Goal: Task Accomplishment & Management: Manage account settings

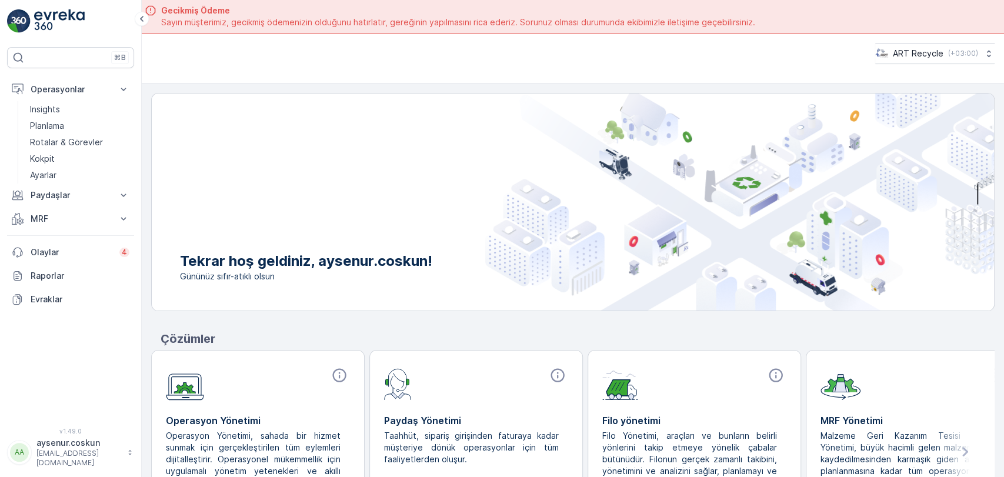
scroll to position [33, 0]
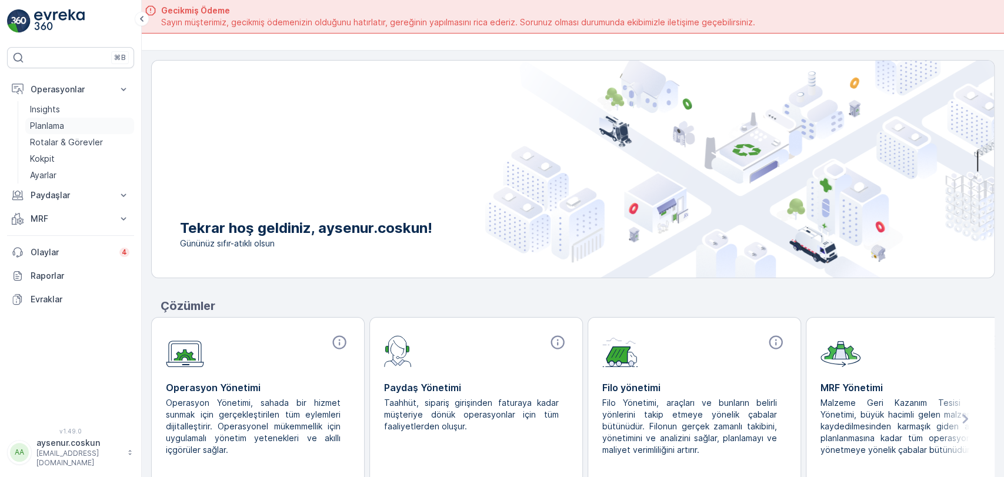
click at [99, 119] on link "Planlama" at bounding box center [79, 126] width 109 height 16
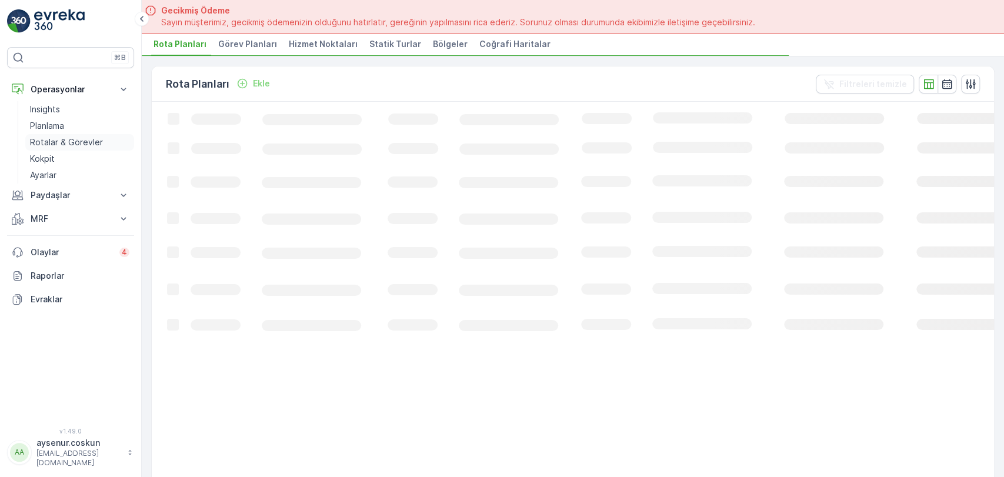
click at [101, 145] on link "Rotalar & Görevler" at bounding box center [79, 142] width 109 height 16
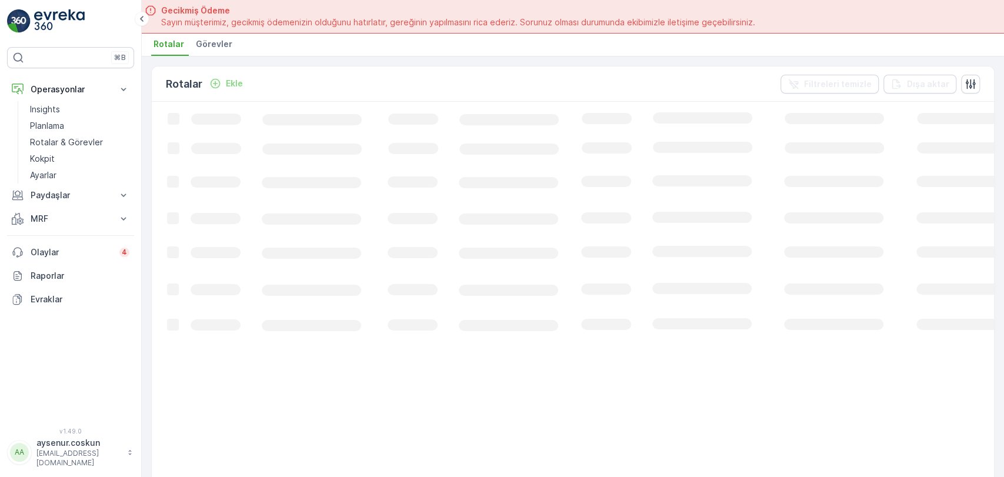
click at [214, 39] on span "Görevler" at bounding box center [214, 44] width 36 height 12
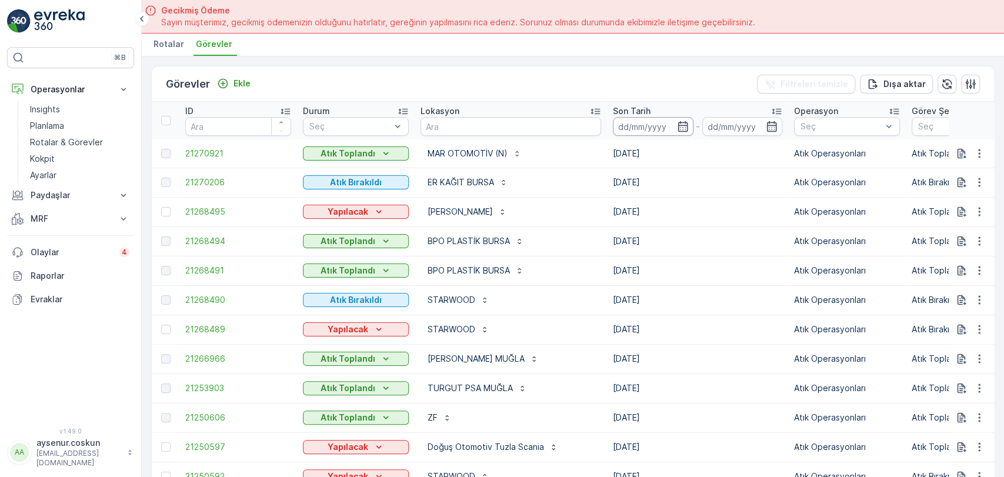
click at [629, 120] on input at bounding box center [653, 126] width 81 height 19
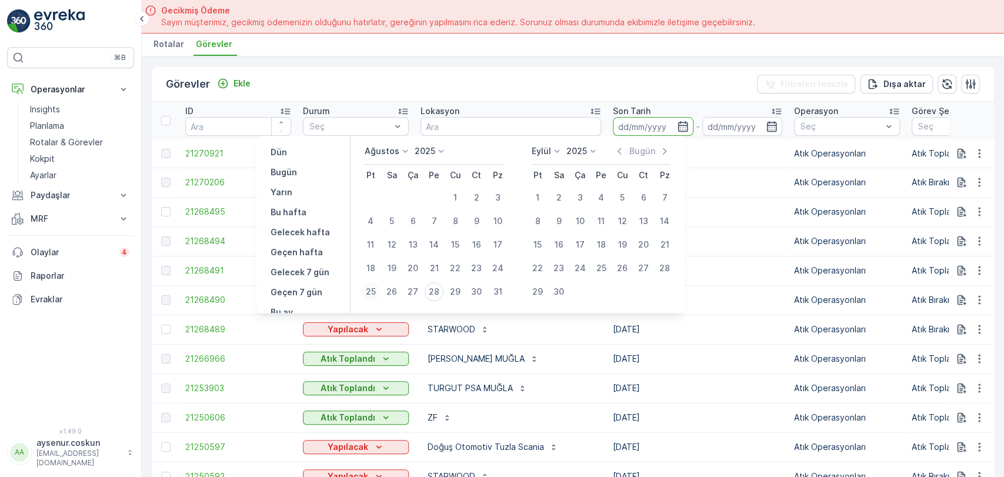
click at [368, 296] on div "25" at bounding box center [370, 291] width 19 height 19
type input "[DATE]"
click at [412, 295] on div "27" at bounding box center [412, 291] width 19 height 19
type input "[DATE]"
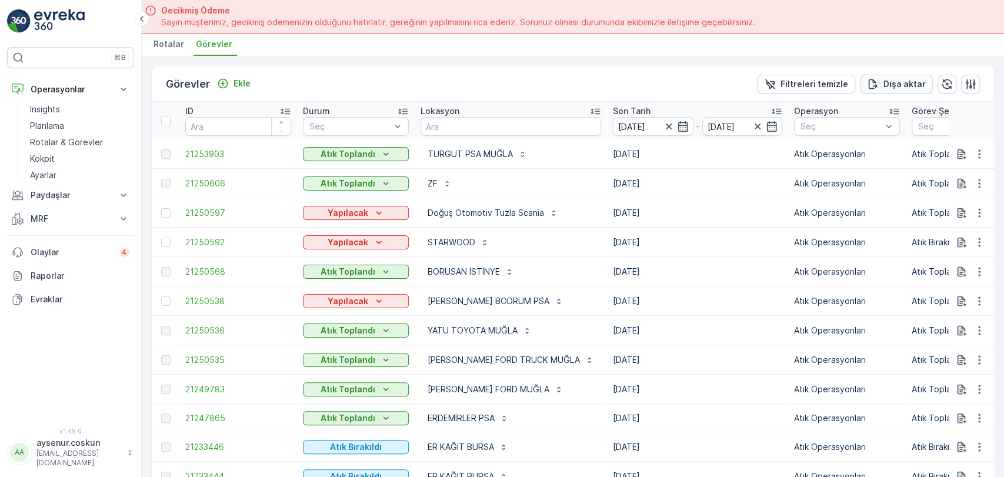
click at [886, 84] on p "Dışa aktar" at bounding box center [904, 84] width 42 height 12
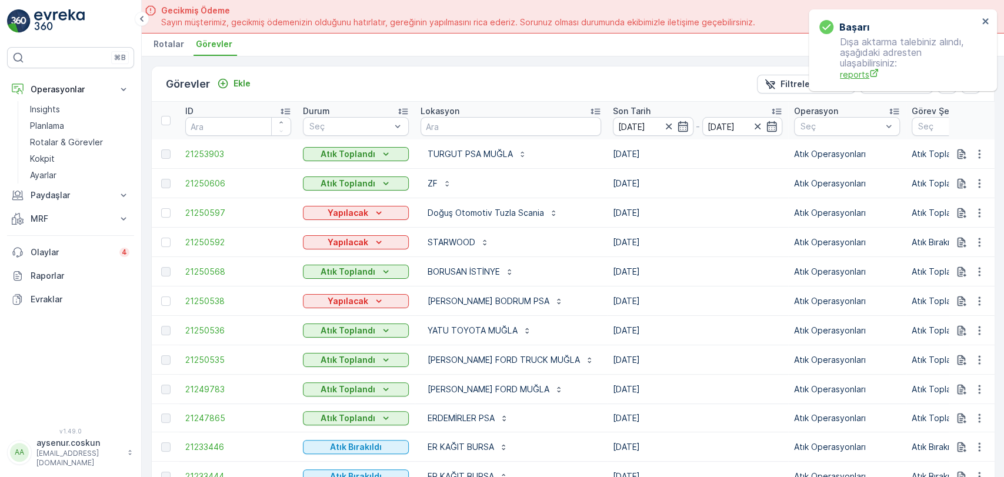
click at [851, 71] on span "reports" at bounding box center [909, 74] width 138 height 12
click at [59, 23] on img at bounding box center [59, 21] width 51 height 24
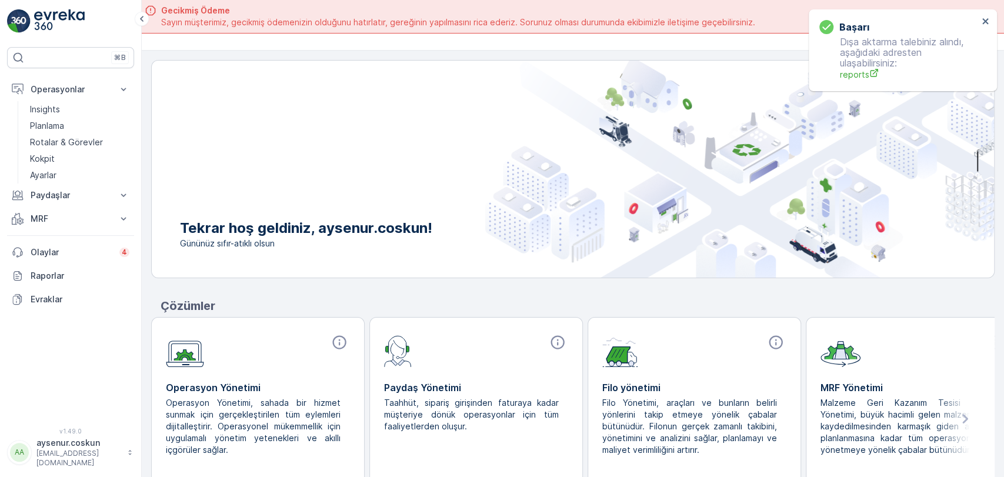
click at [52, 26] on img at bounding box center [59, 21] width 51 height 24
click at [980, 20] on div "başarı Dışa aktarma talebiniz alındı, aşağıdaki adresten ulaşabilirsiniz: repor…" at bounding box center [899, 50] width 166 height 68
click at [980, 19] on div "başarı Dışa aktarma talebiniz alındı, aşağıdaki adresten ulaşabilirsiniz: repor…" at bounding box center [899, 50] width 166 height 68
click at [981, 20] on icon "close" at bounding box center [985, 20] width 8 height 9
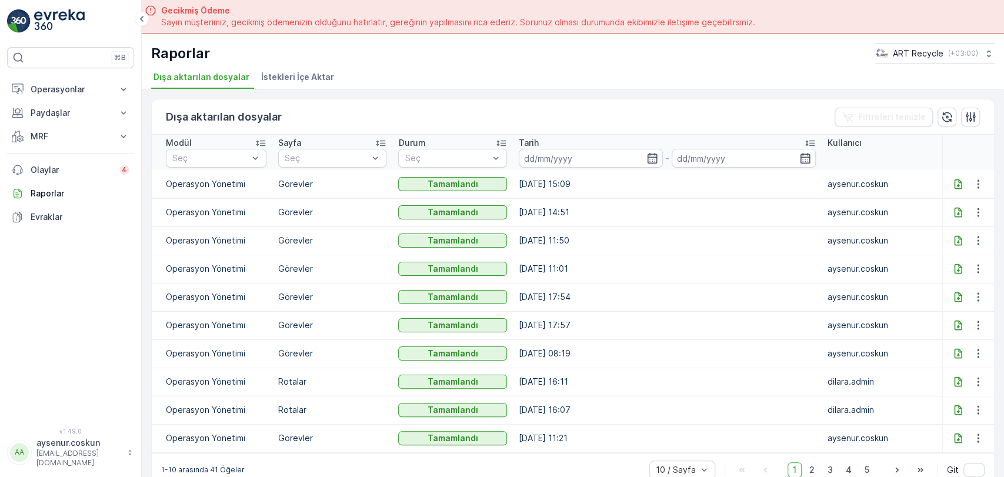
click at [954, 184] on icon at bounding box center [958, 184] width 8 height 10
click at [51, 101] on button "Paydaşlar" at bounding box center [70, 113] width 127 height 24
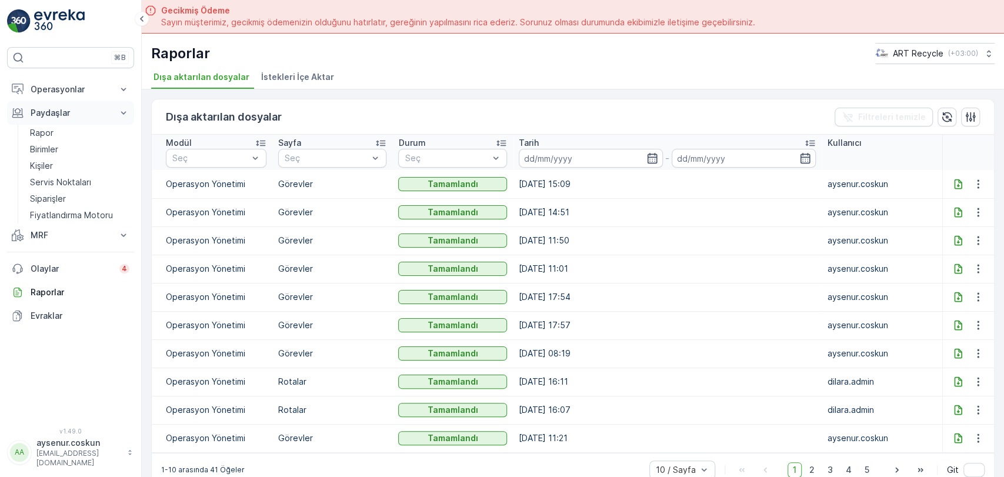
click at [56, 110] on p "Paydaşlar" at bounding box center [71, 113] width 80 height 12
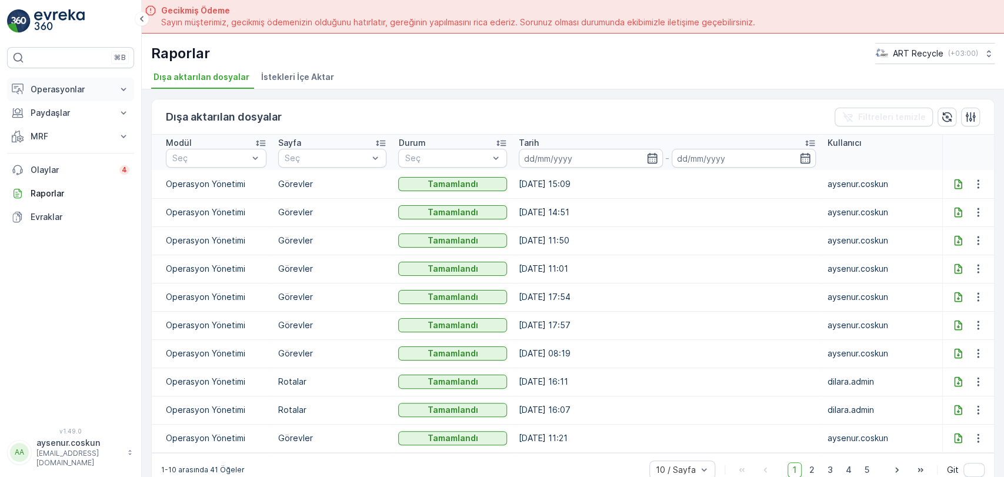
click at [62, 91] on p "Operasyonlar" at bounding box center [71, 90] width 80 height 12
click at [71, 105] on link "Insights" at bounding box center [79, 109] width 109 height 16
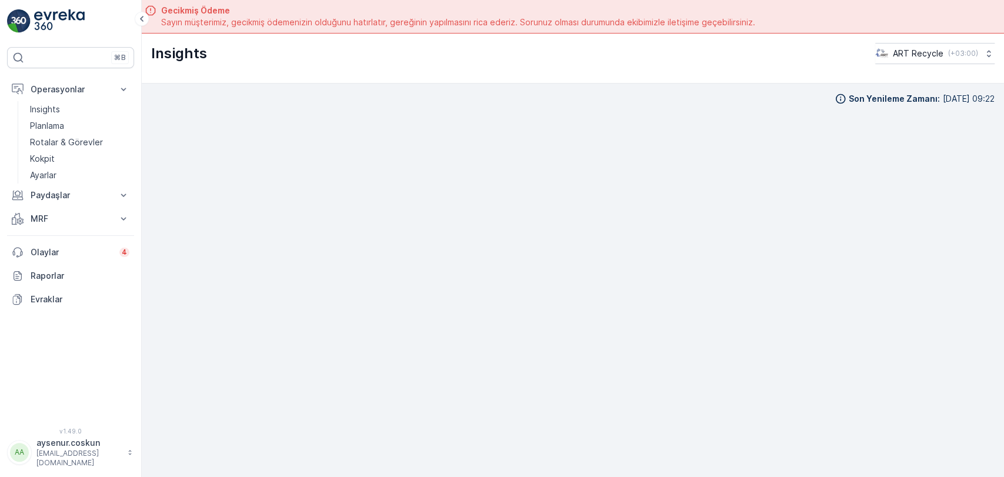
scroll to position [33, 0]
